Goal: Transaction & Acquisition: Purchase product/service

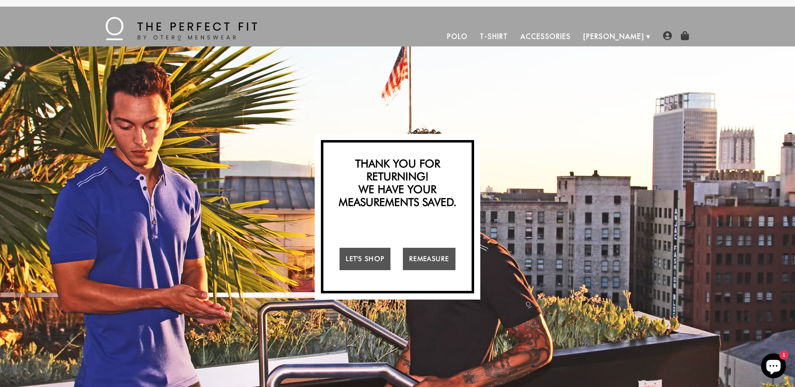
click at [514, 30] on link "T-Shirt" at bounding box center [494, 37] width 40 height 20
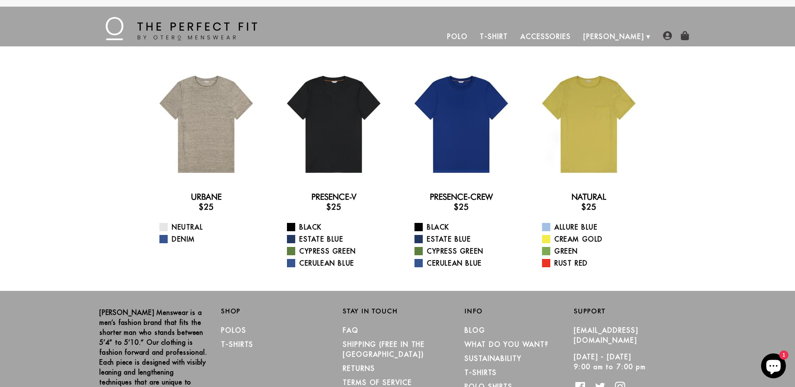
click at [474, 35] on link "Polo" at bounding box center [457, 37] width 33 height 20
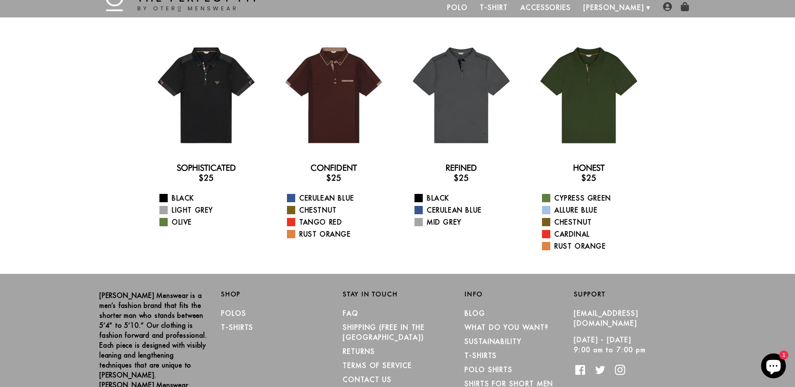
scroll to position [76, 0]
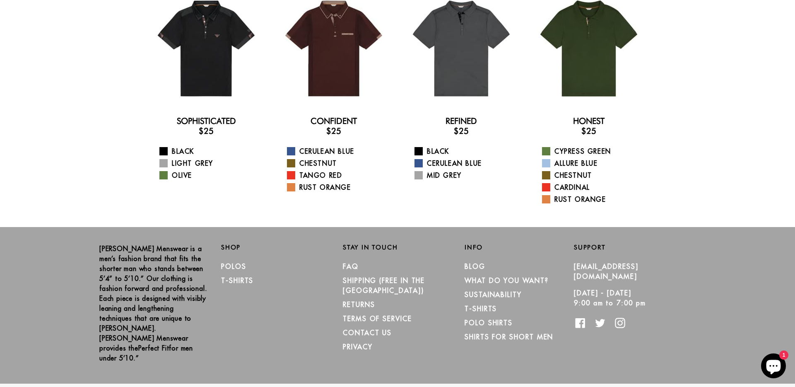
click at [60, 260] on div "Otero Menswear is a men’s fashion brand that fits the shorter man who stands be…" at bounding box center [397, 305] width 795 height 157
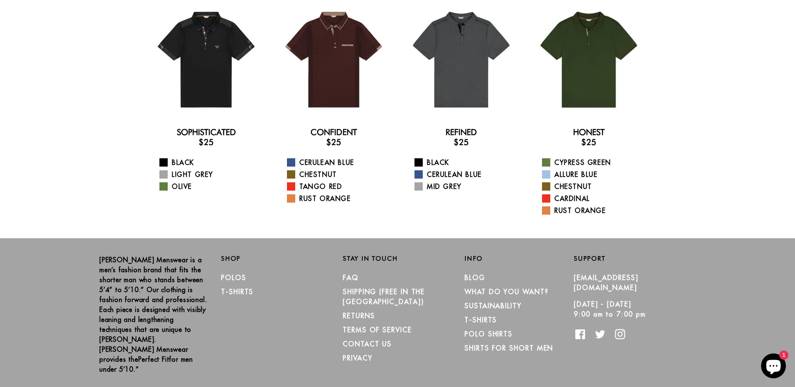
scroll to position [64, 0]
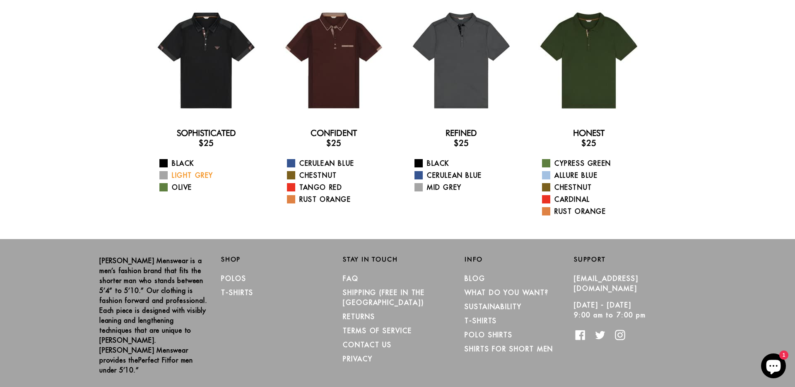
click at [192, 175] on link "Light Grey" at bounding box center [211, 175] width 104 height 10
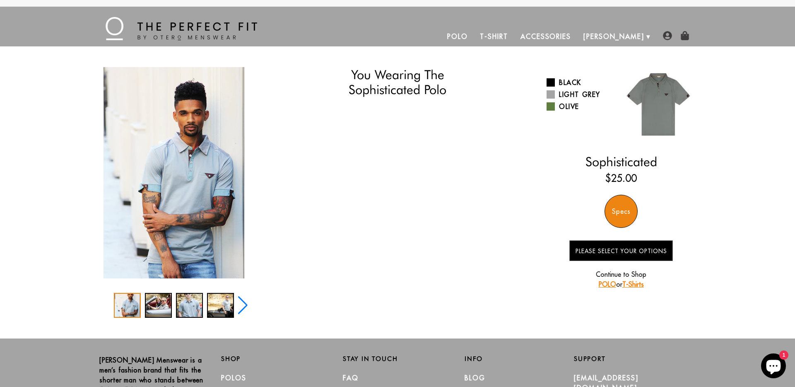
select select "M"
